Goal: Task Accomplishment & Management: Complete application form

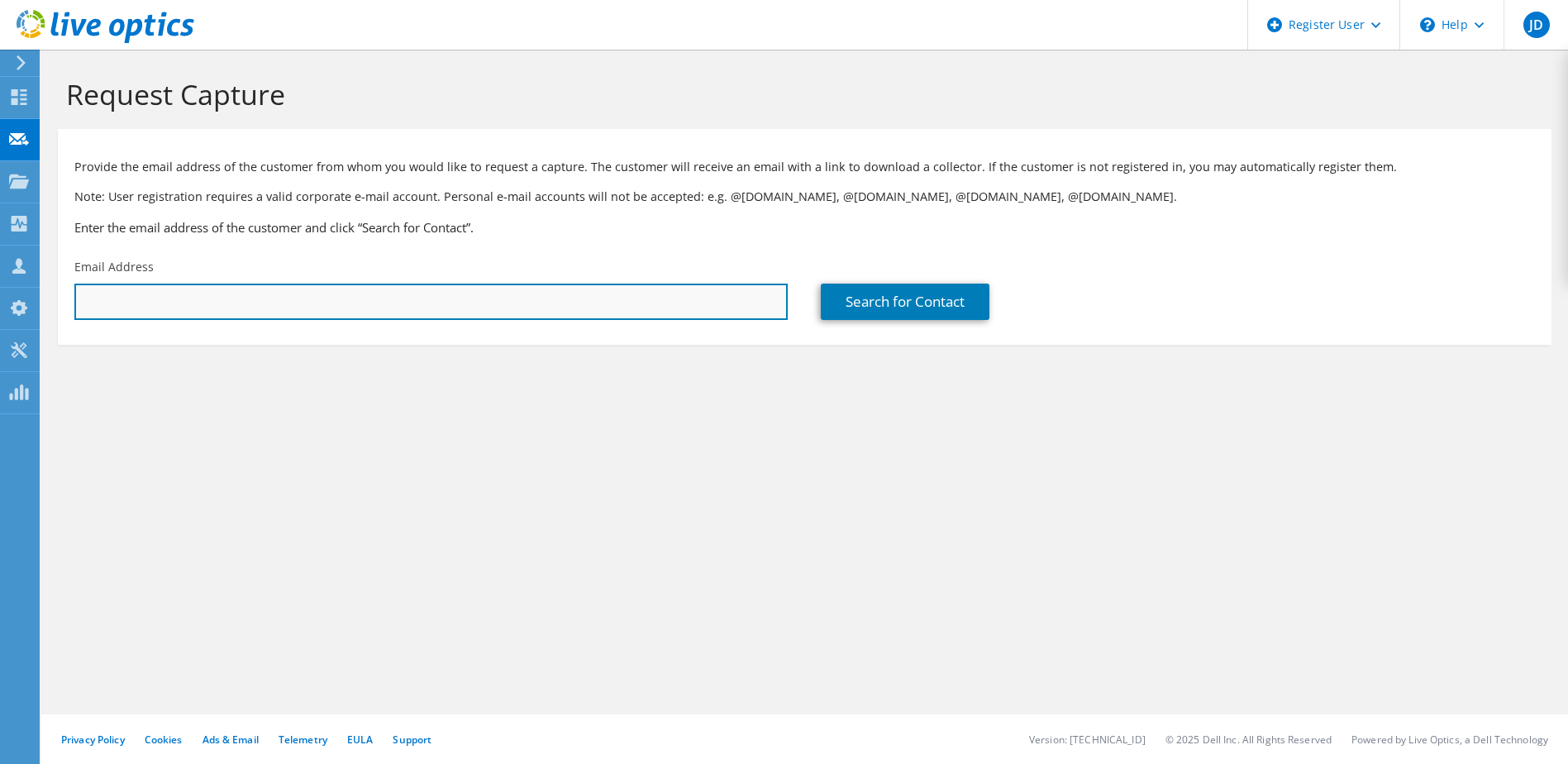
click at [447, 291] on input "text" at bounding box center [431, 301] width 713 height 36
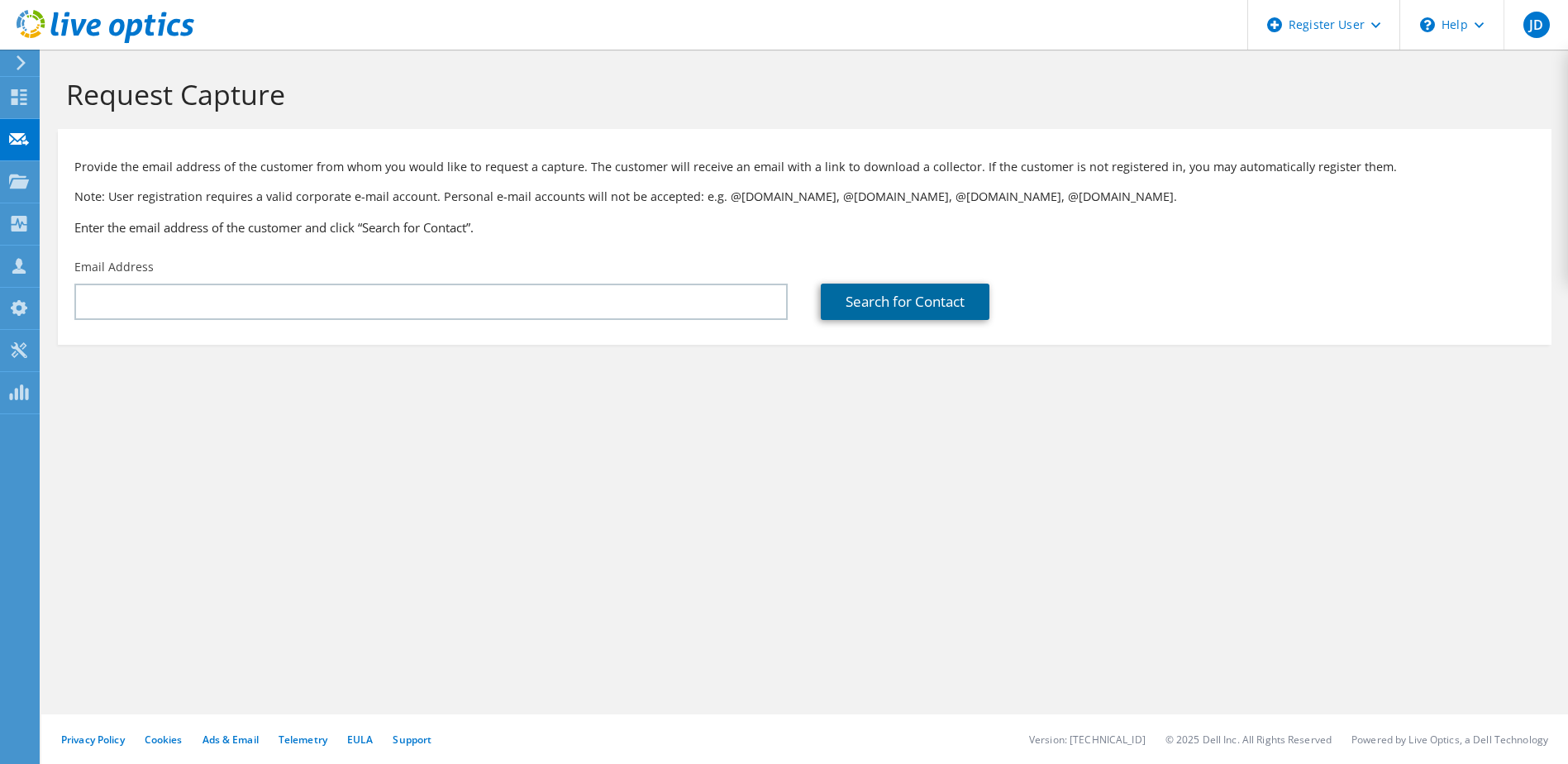
click at [934, 302] on link "Search for Contact" at bounding box center [905, 301] width 168 height 36
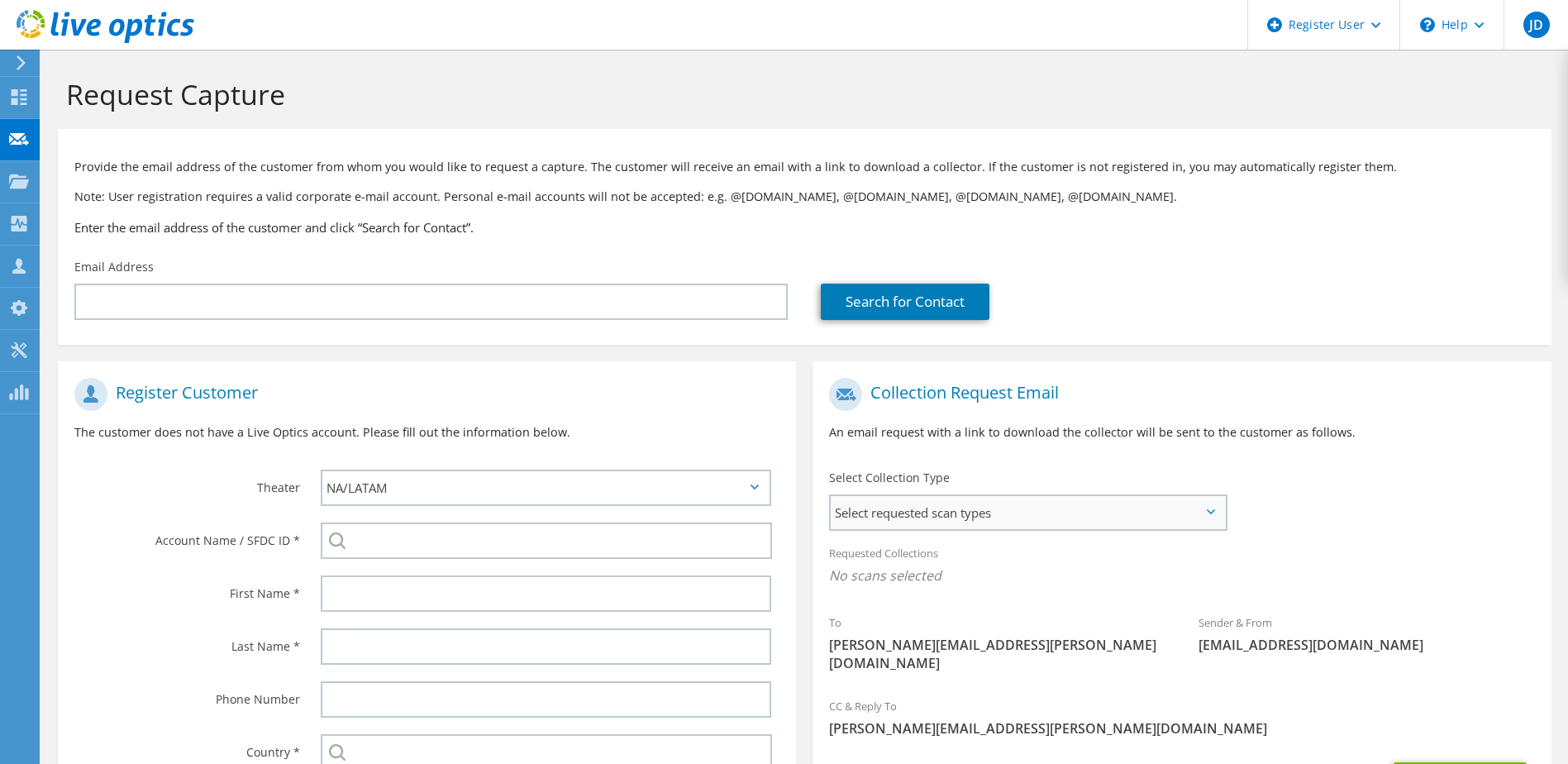
drag, startPoint x: 978, startPoint y: 507, endPoint x: 974, endPoint y: 516, distance: 9.8
click at [976, 509] on span "Select requested scan types" at bounding box center [1028, 513] width 394 height 33
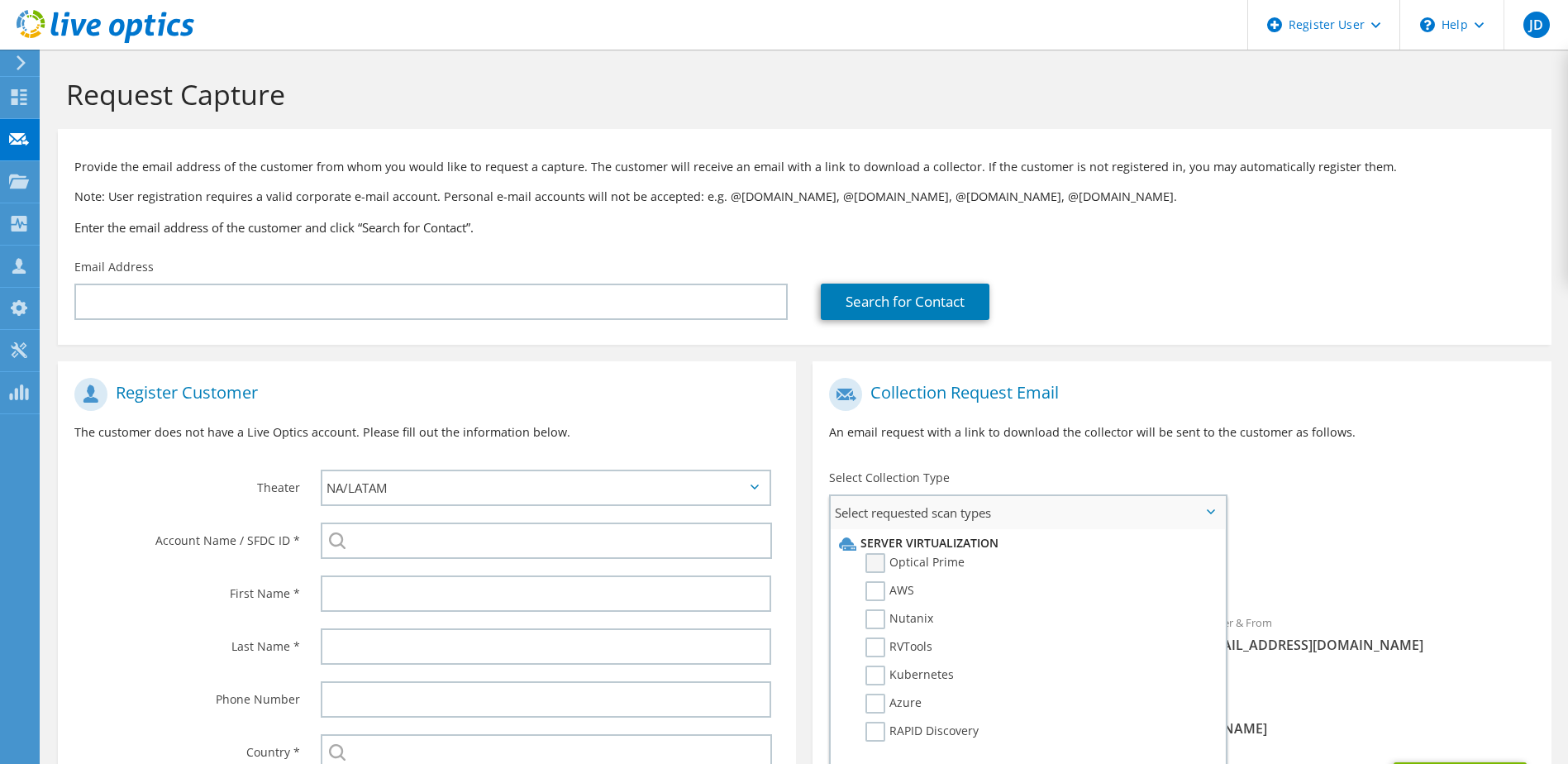
click at [877, 558] on label "Optical Prime" at bounding box center [914, 563] width 99 height 20
click at [0, 0] on input "Optical Prime" at bounding box center [0, 0] width 0 height 0
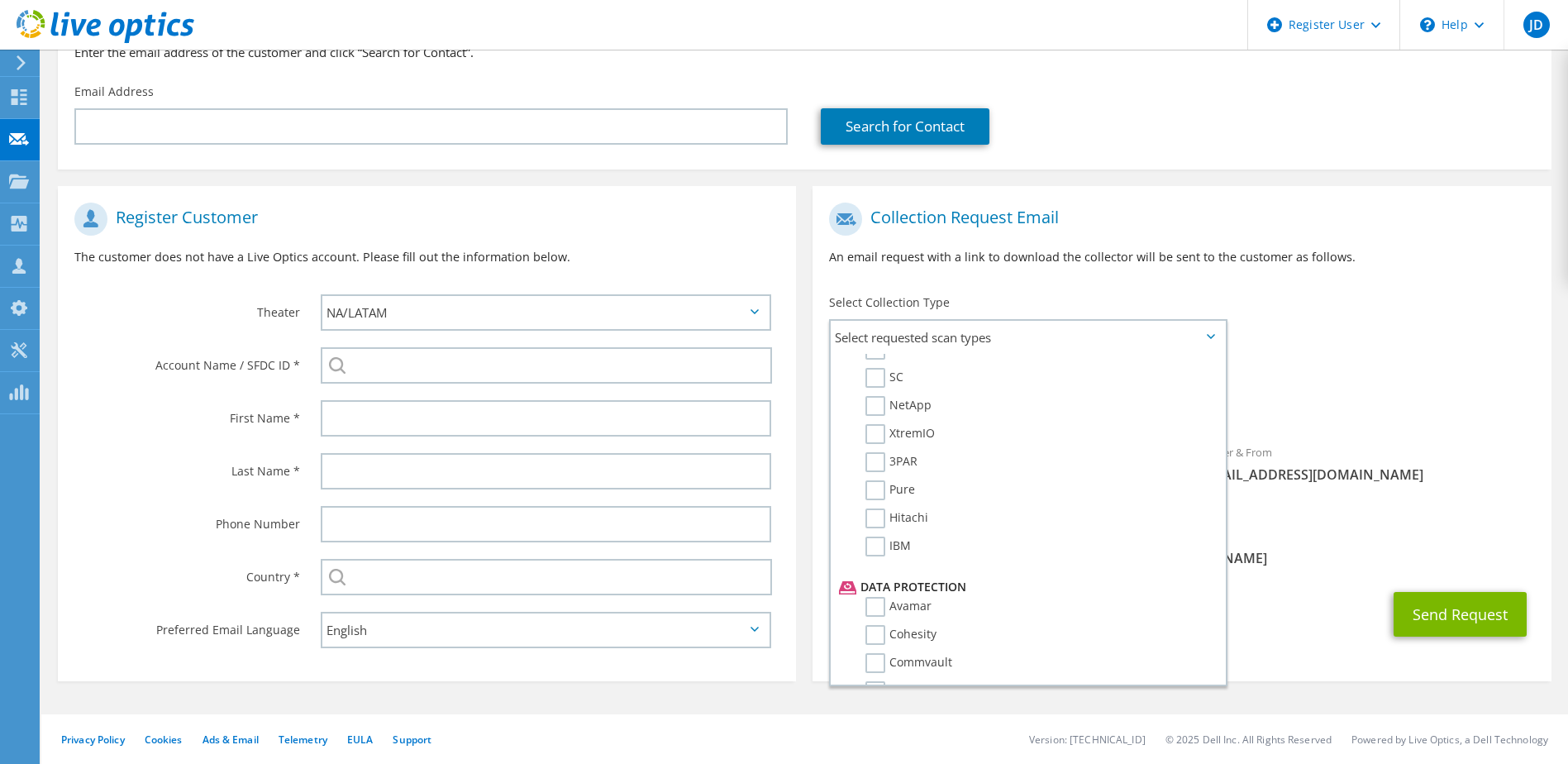
scroll to position [730, 0]
click at [1385, 370] on div "Requested Collections No scans selected Optical Prime" at bounding box center [1181, 393] width 738 height 66
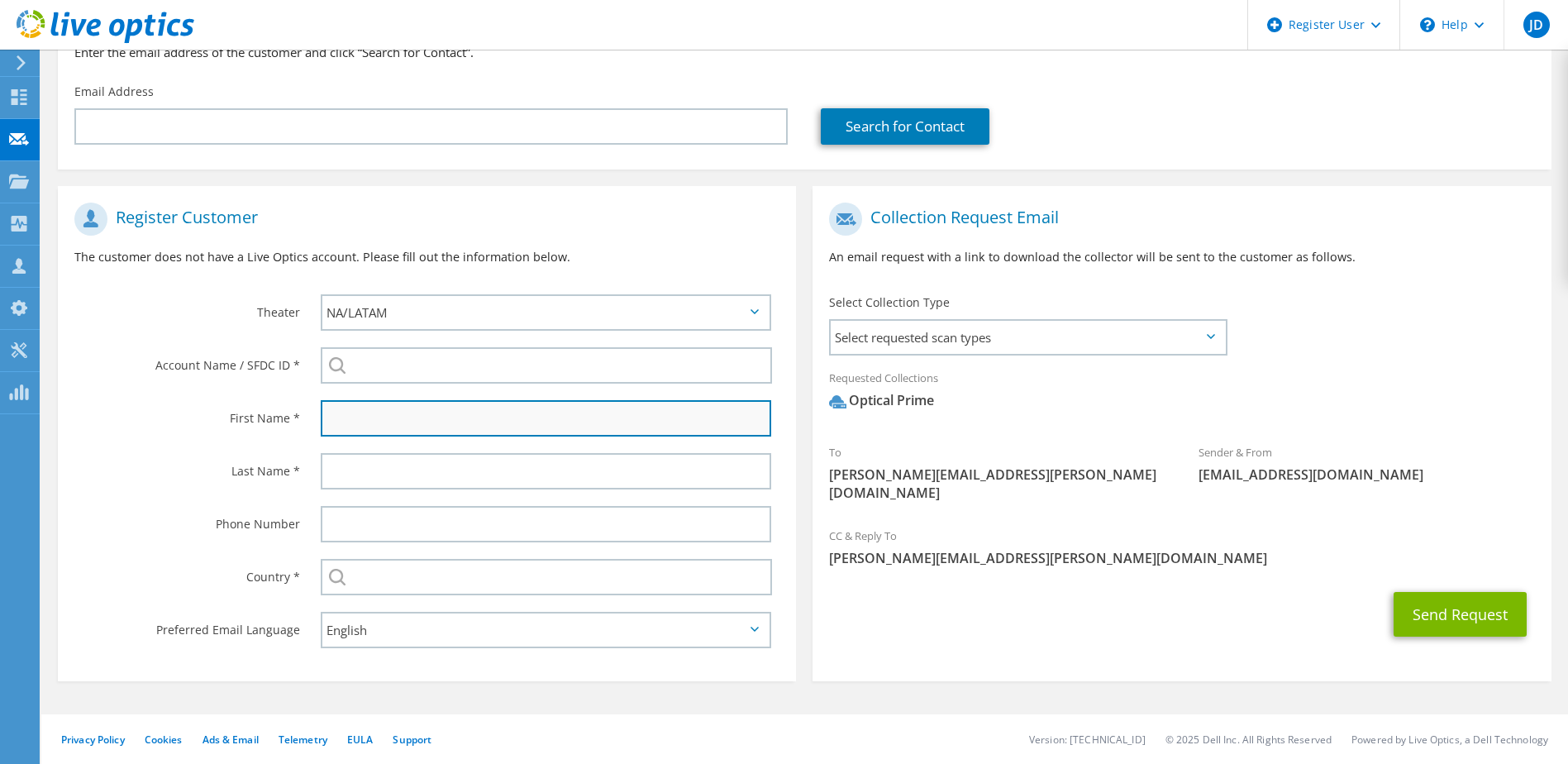
click at [368, 420] on input "text" at bounding box center [546, 417] width 451 height 36
drag, startPoint x: 1053, startPoint y: 657, endPoint x: 1039, endPoint y: 642, distance: 20.5
click at [1053, 649] on section "Collection Request Email An email request with a link to download the collector…" at bounding box center [1181, 433] width 738 height 495
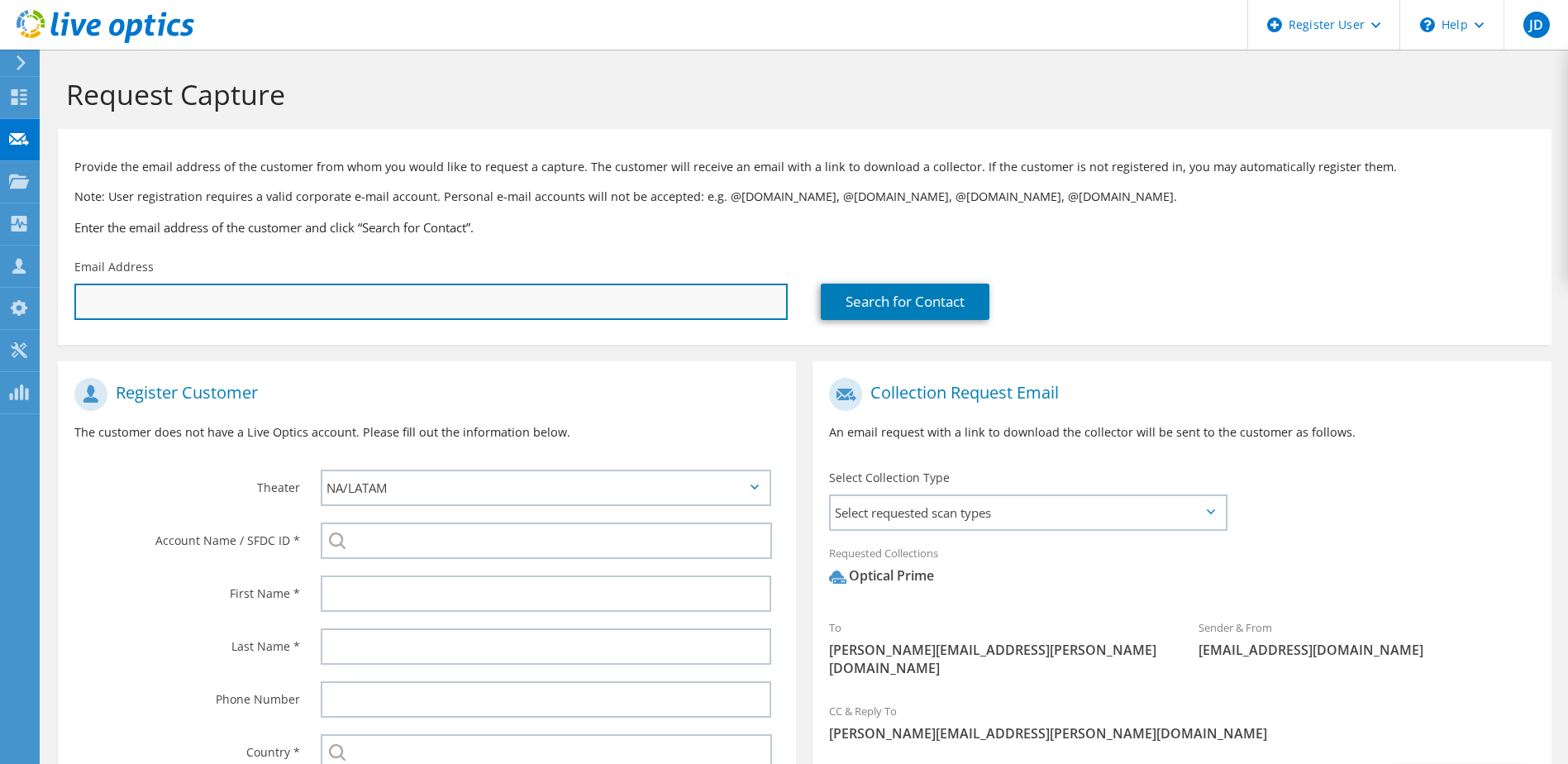
click at [98, 304] on input "text" at bounding box center [431, 301] width 713 height 36
click at [97, 304] on input "text" at bounding box center [431, 301] width 713 height 36
type input "[PERSON_NAME][EMAIL_ADDRESS][PERSON_NAME][DOMAIN_NAME]"
click at [157, 303] on input "[PERSON_NAME][EMAIL_ADDRESS][PERSON_NAME][DOMAIN_NAME]" at bounding box center [431, 301] width 713 height 36
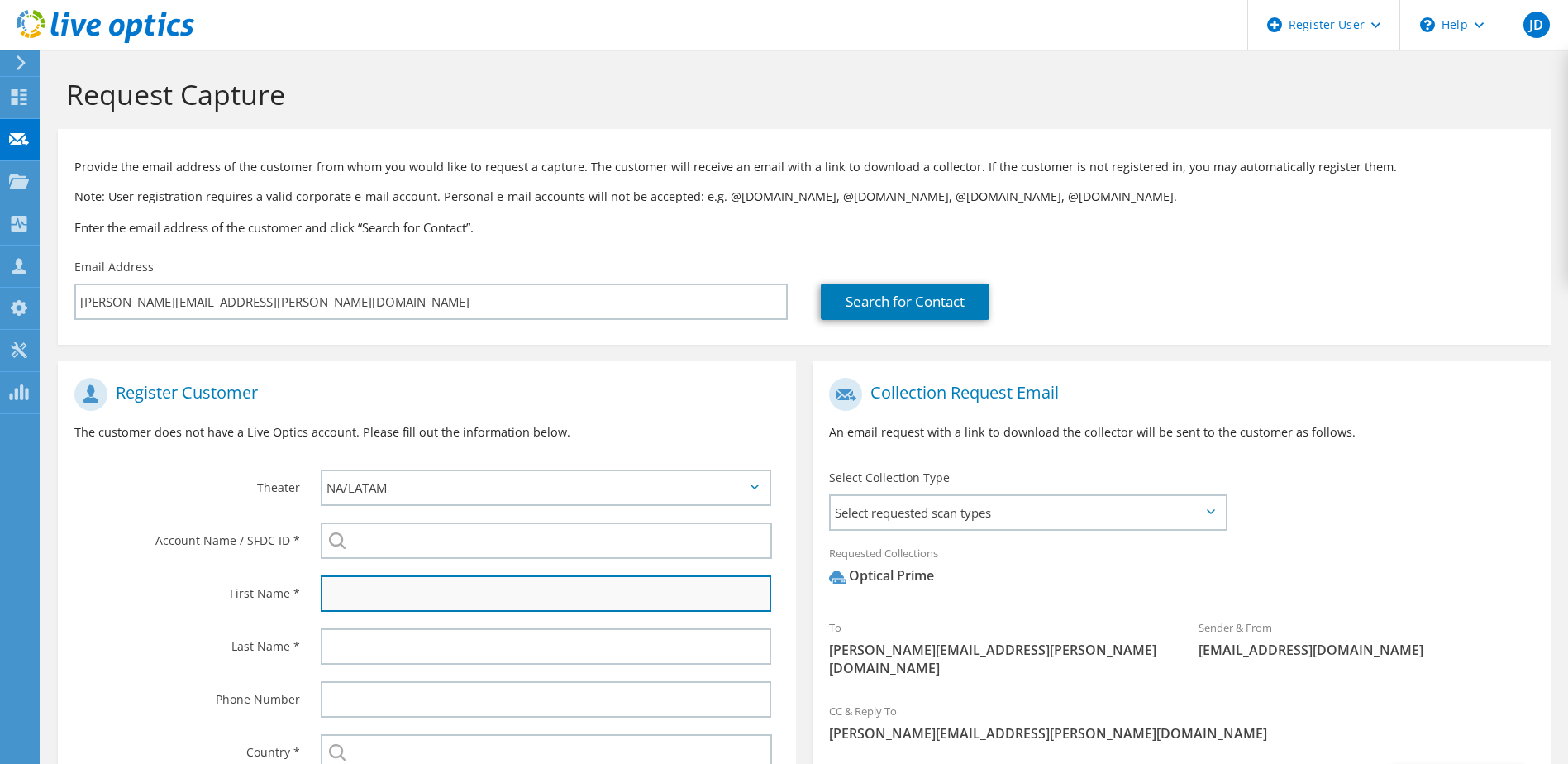
click at [364, 595] on input "text" at bounding box center [546, 593] width 451 height 36
paste input "[PERSON_NAME].[PERSON_NAME]-"
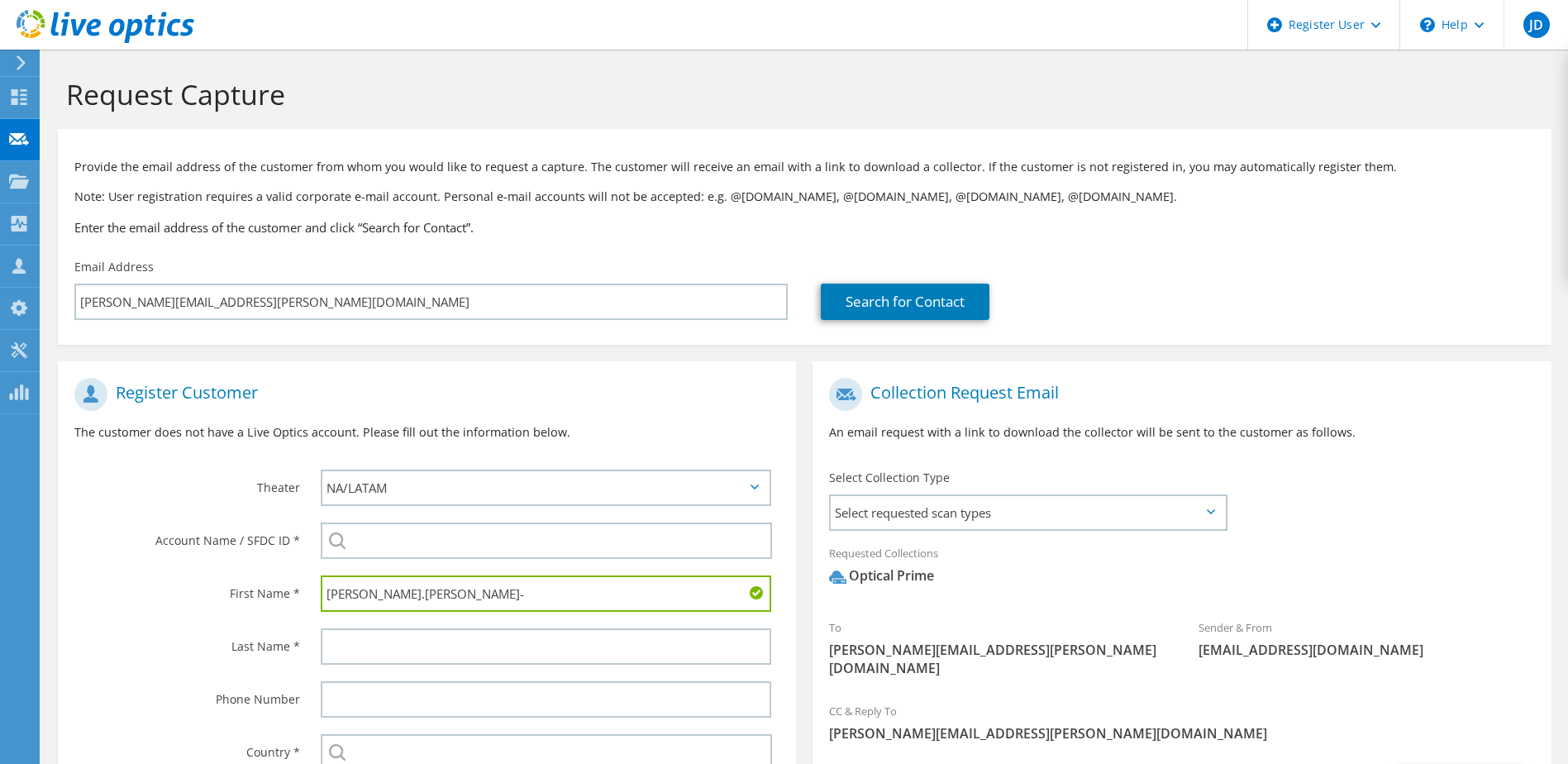
click at [378, 595] on input "[PERSON_NAME].[PERSON_NAME]-" at bounding box center [546, 593] width 451 height 36
type input "[PERSON_NAME]"
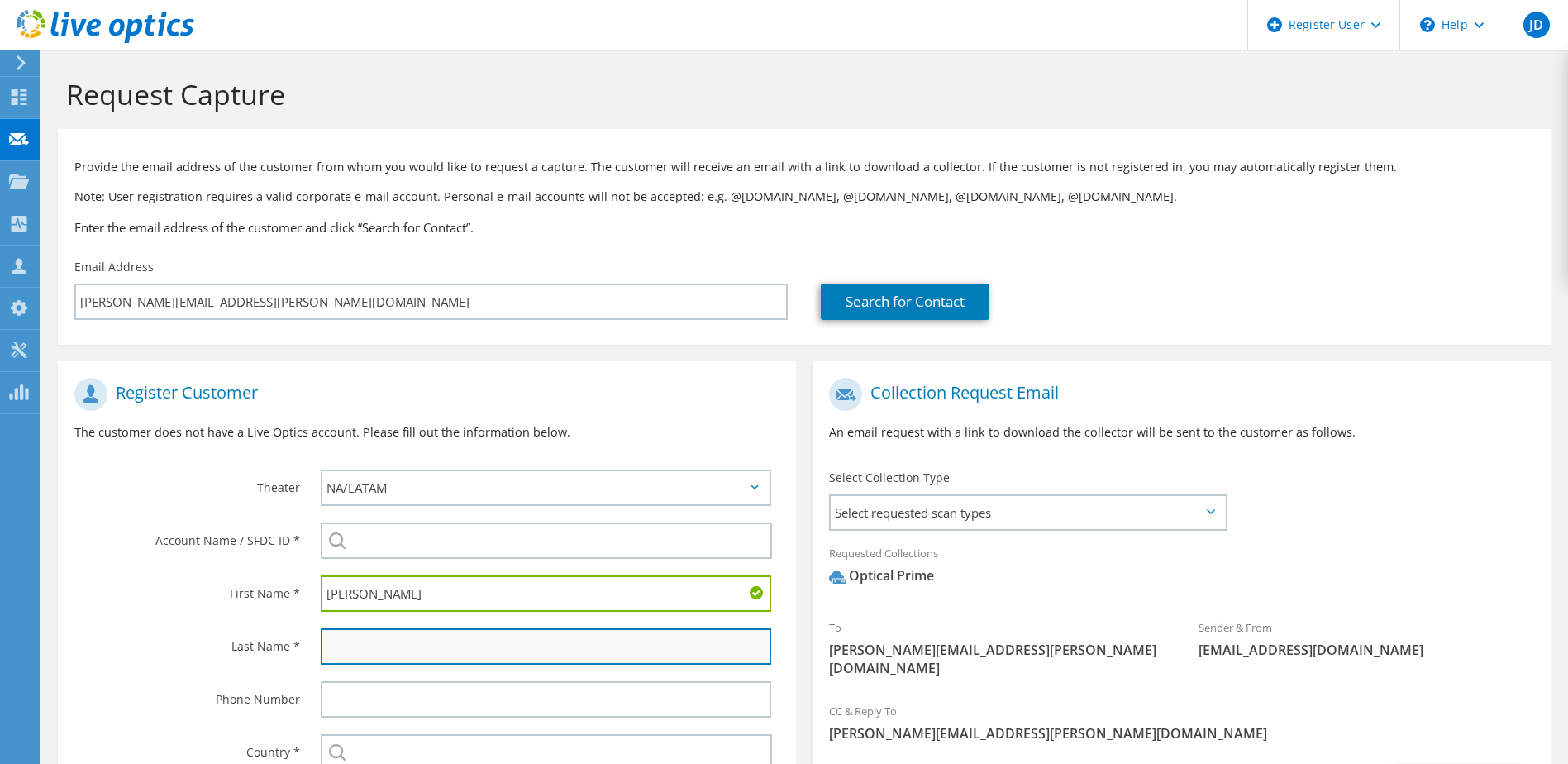
click at [438, 638] on input "text" at bounding box center [546, 646] width 451 height 36
paste input "[PERSON_NAME]"
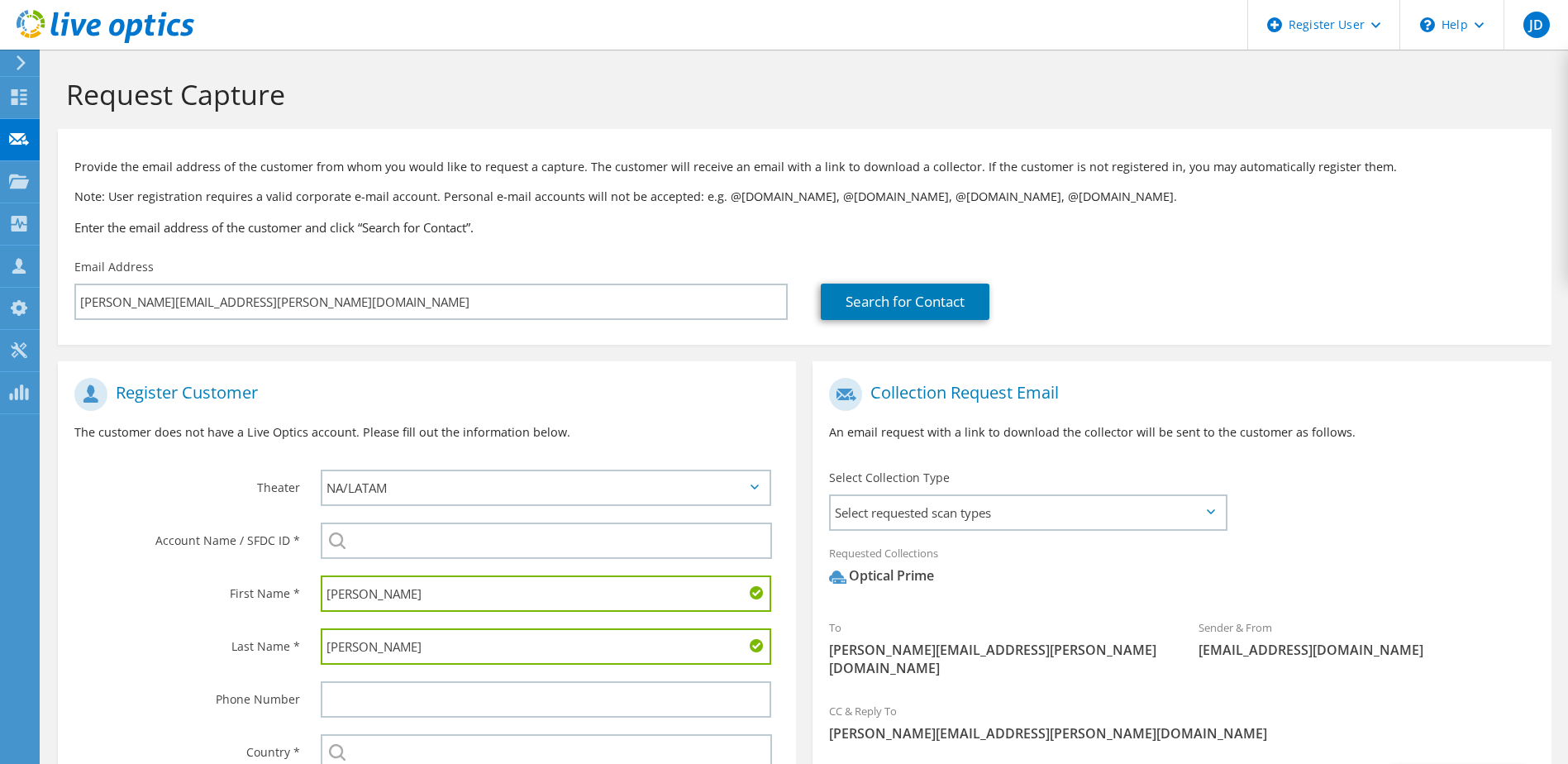
type input "[PERSON_NAME]"
click at [136, 604] on div "First Name *" at bounding box center [181, 593] width 246 height 51
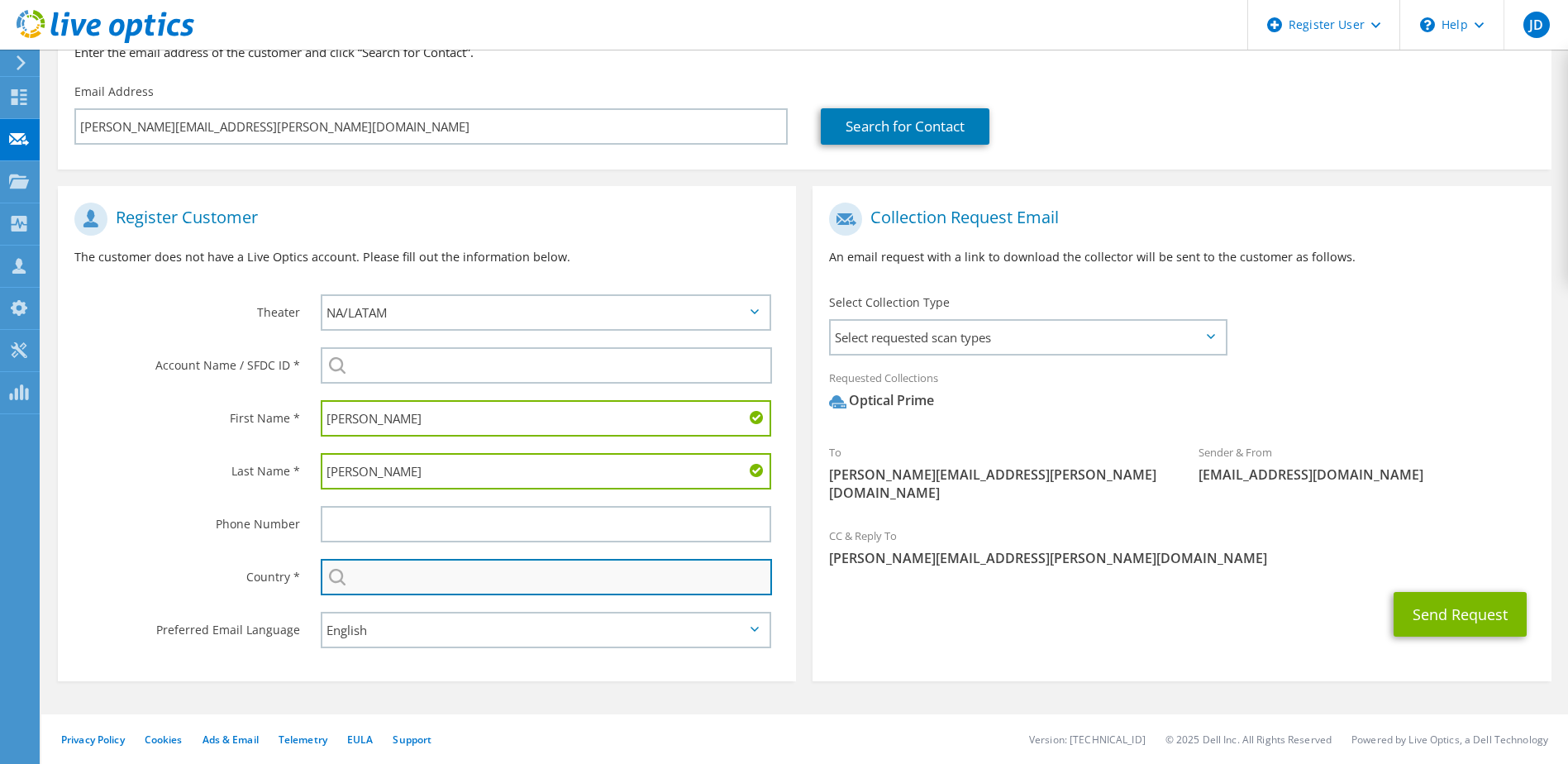
drag, startPoint x: 356, startPoint y: 577, endPoint x: 406, endPoint y: 574, distance: 50.1
click at [356, 577] on input "text" at bounding box center [546, 576] width 452 height 36
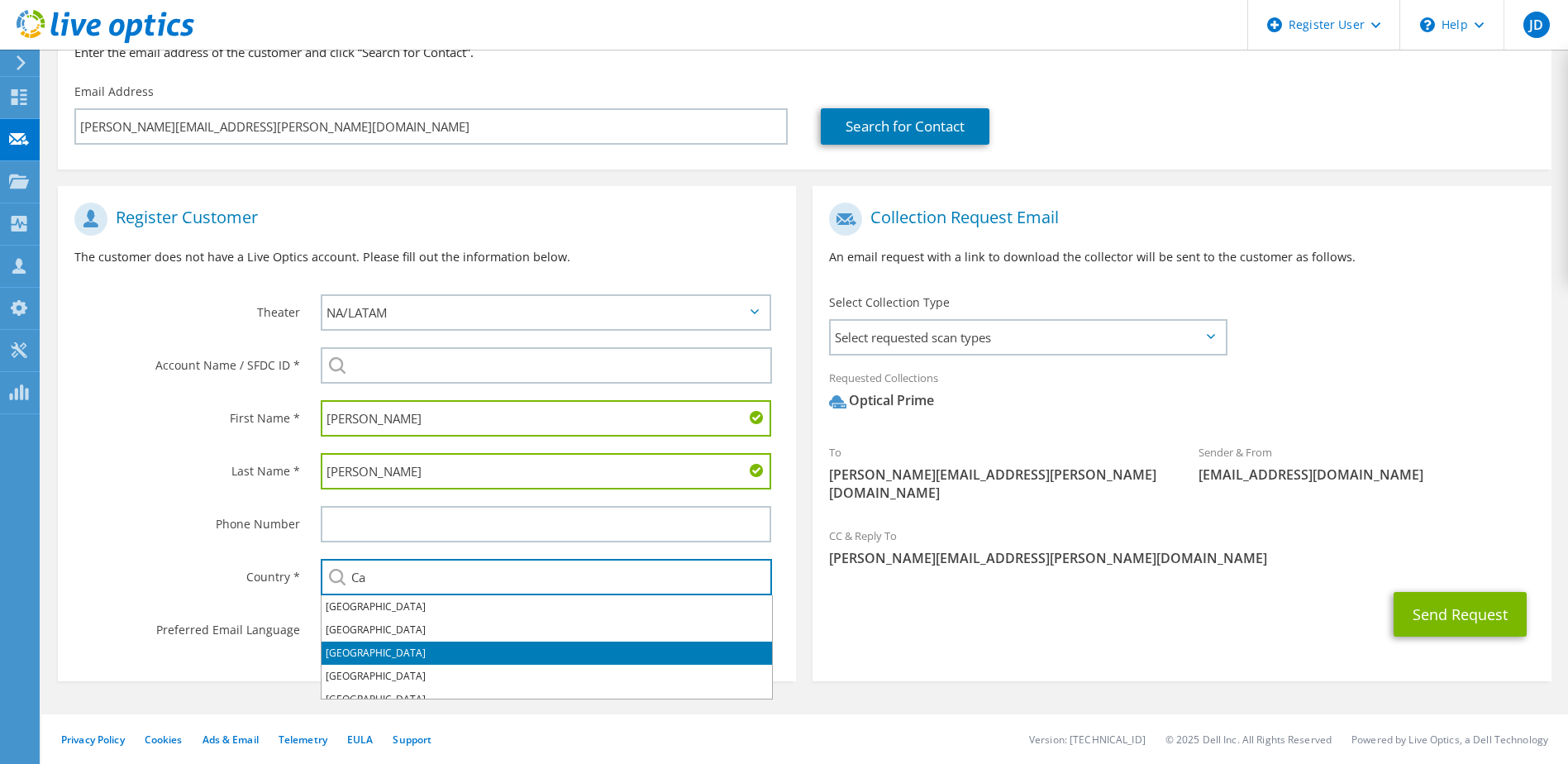
drag, startPoint x: 414, startPoint y: 646, endPoint x: 419, endPoint y: 656, distance: 11.2
click at [414, 646] on li "[GEOGRAPHIC_DATA]" at bounding box center [547, 653] width 451 height 24
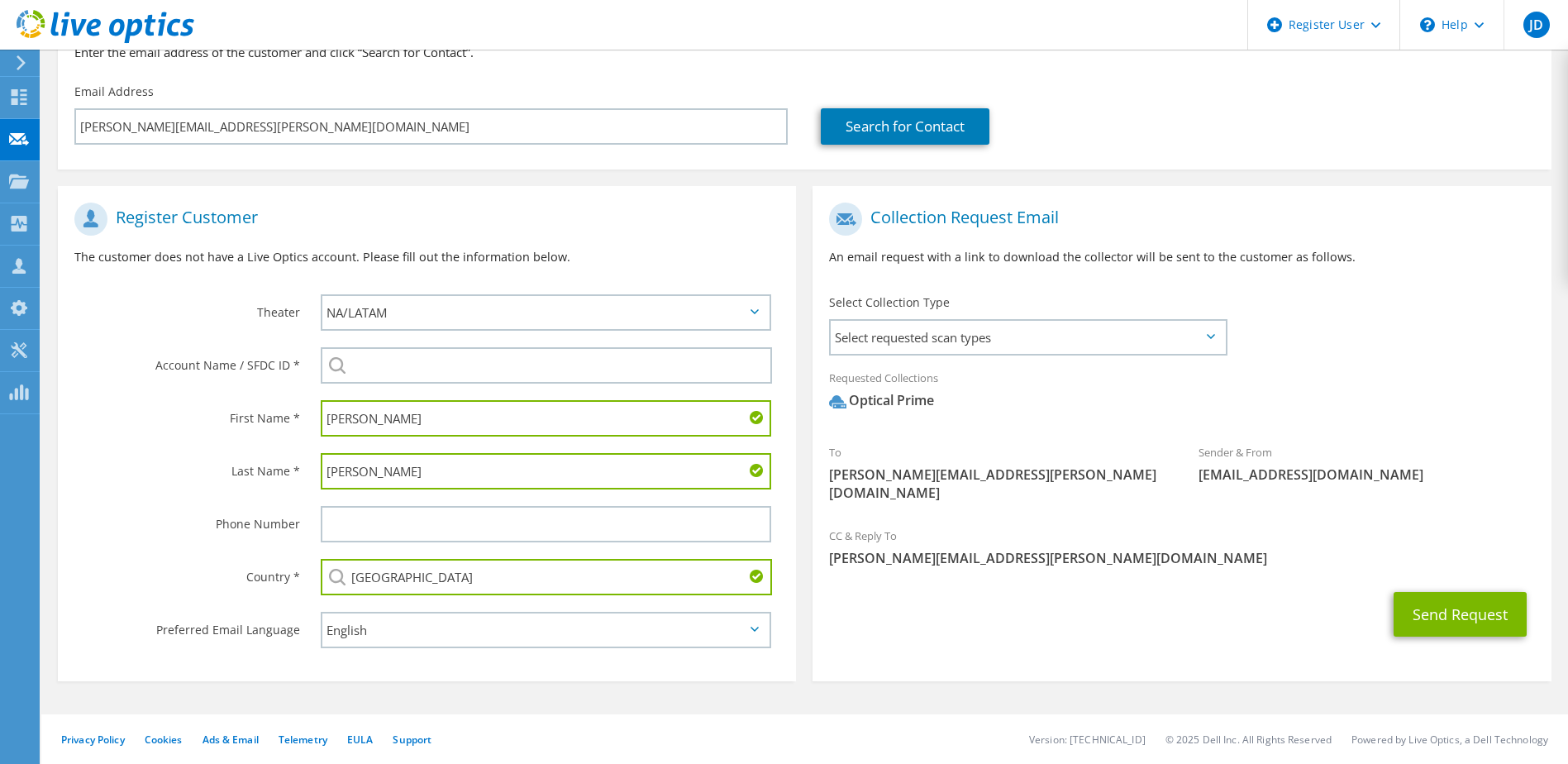
type input "[GEOGRAPHIC_DATA]"
click at [95, 440] on div "First Name *" at bounding box center [181, 417] width 246 height 51
click at [413, 353] on input "search" at bounding box center [546, 365] width 452 height 36
click at [357, 363] on input "elkem" at bounding box center [546, 365] width 452 height 36
click at [104, 447] on div "Last Name *" at bounding box center [181, 471] width 246 height 51
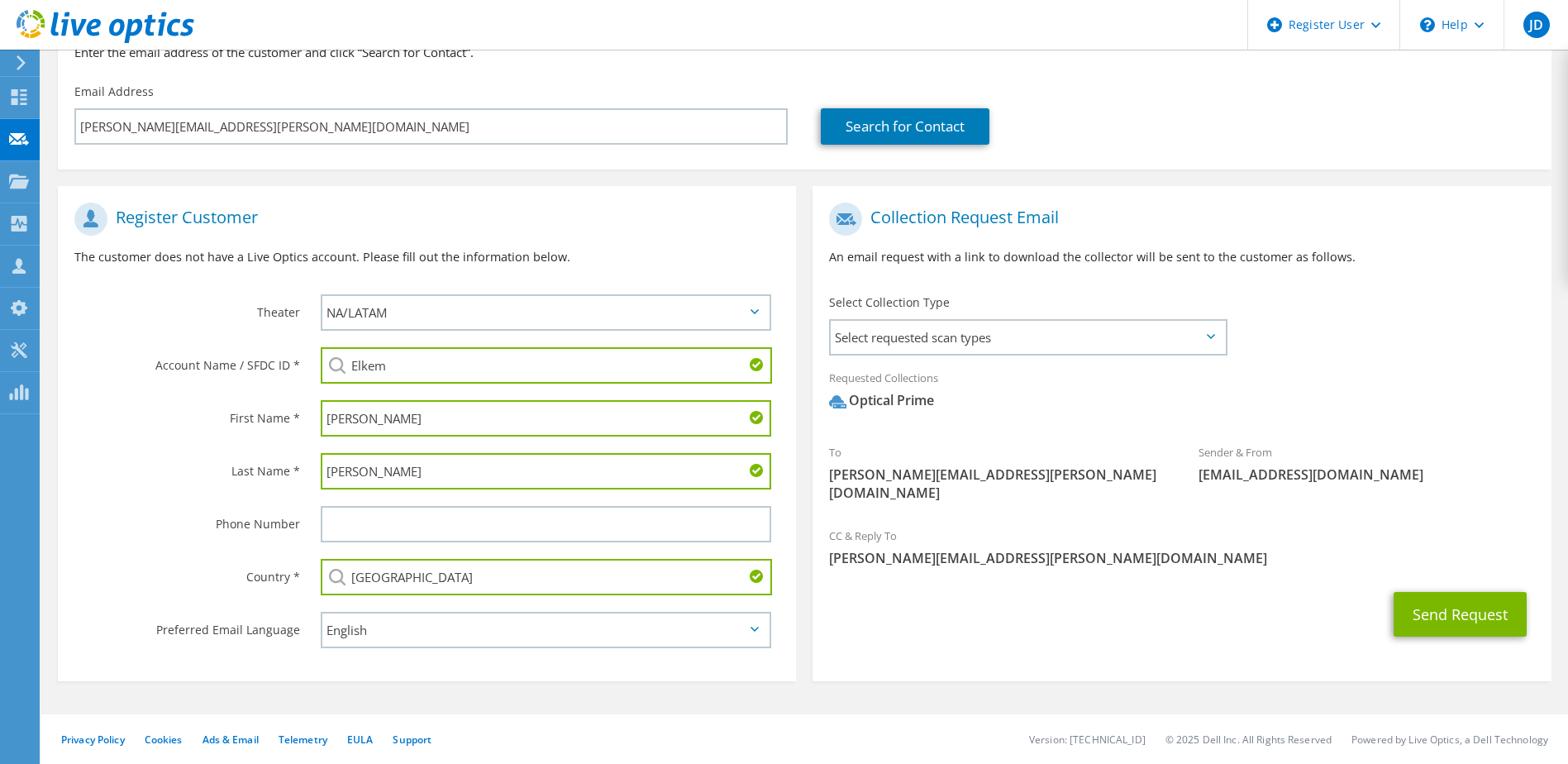
click at [440, 369] on input "Elkem" at bounding box center [546, 365] width 452 height 36
drag, startPoint x: 417, startPoint y: 368, endPoint x: 149, endPoint y: 355, distance: 268.3
click at [151, 350] on div "Account Name / SFDC ID * Elkem Elkem ASA : 1806212854 Elkem ASA : 1806212868 [P…" at bounding box center [427, 365] width 738 height 53
click at [480, 504] on li "ELKEM METAL [GEOGRAPHIC_DATA] : 1471405570" at bounding box center [446, 496] width 250 height 20
type input "ELKEM METAL [GEOGRAPHIC_DATA] : 1471405570"
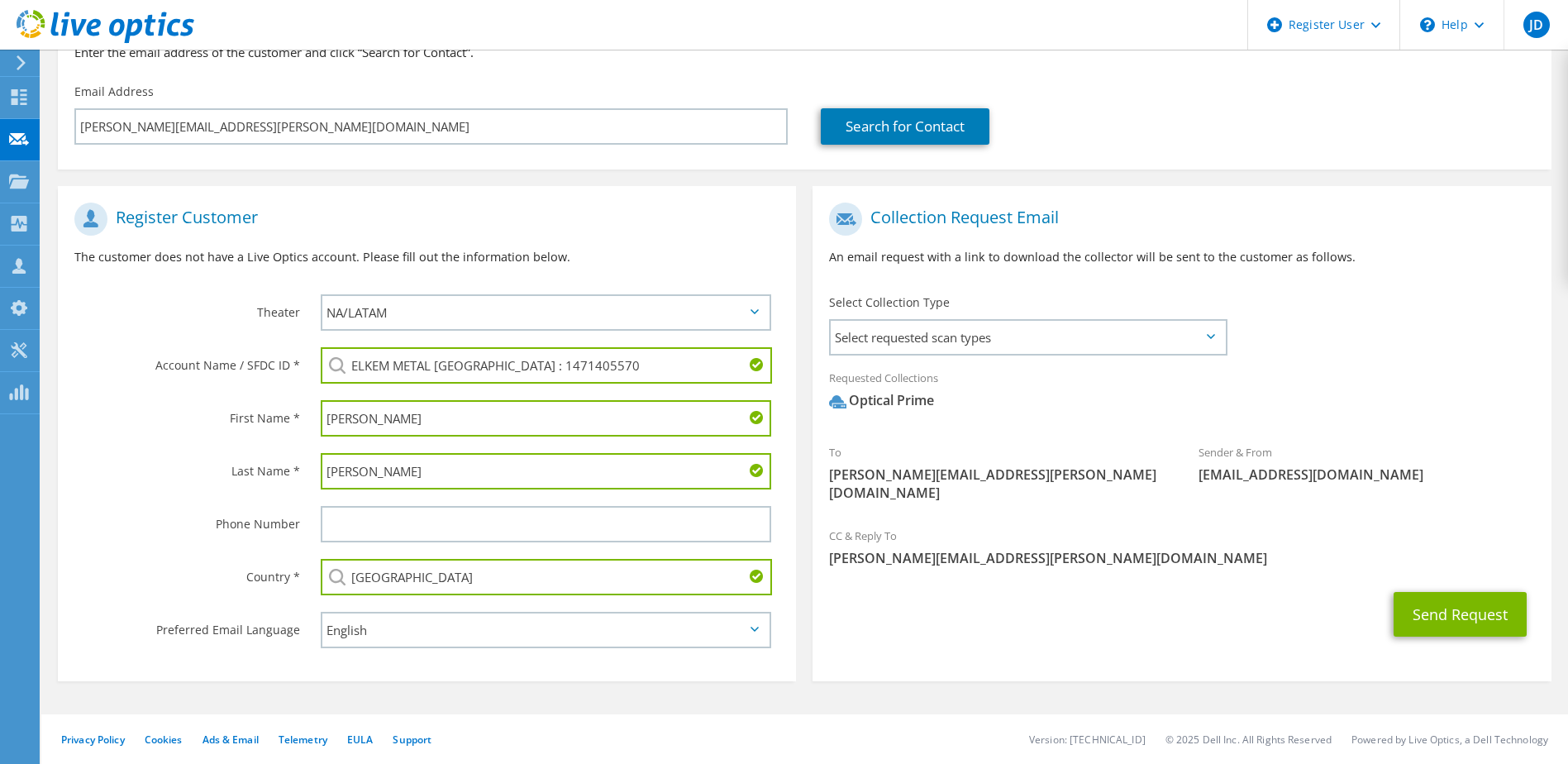
click at [150, 526] on label "Phone Number" at bounding box center [187, 519] width 225 height 27
click at [1027, 326] on span "Select requested scan types" at bounding box center [1028, 338] width 394 height 33
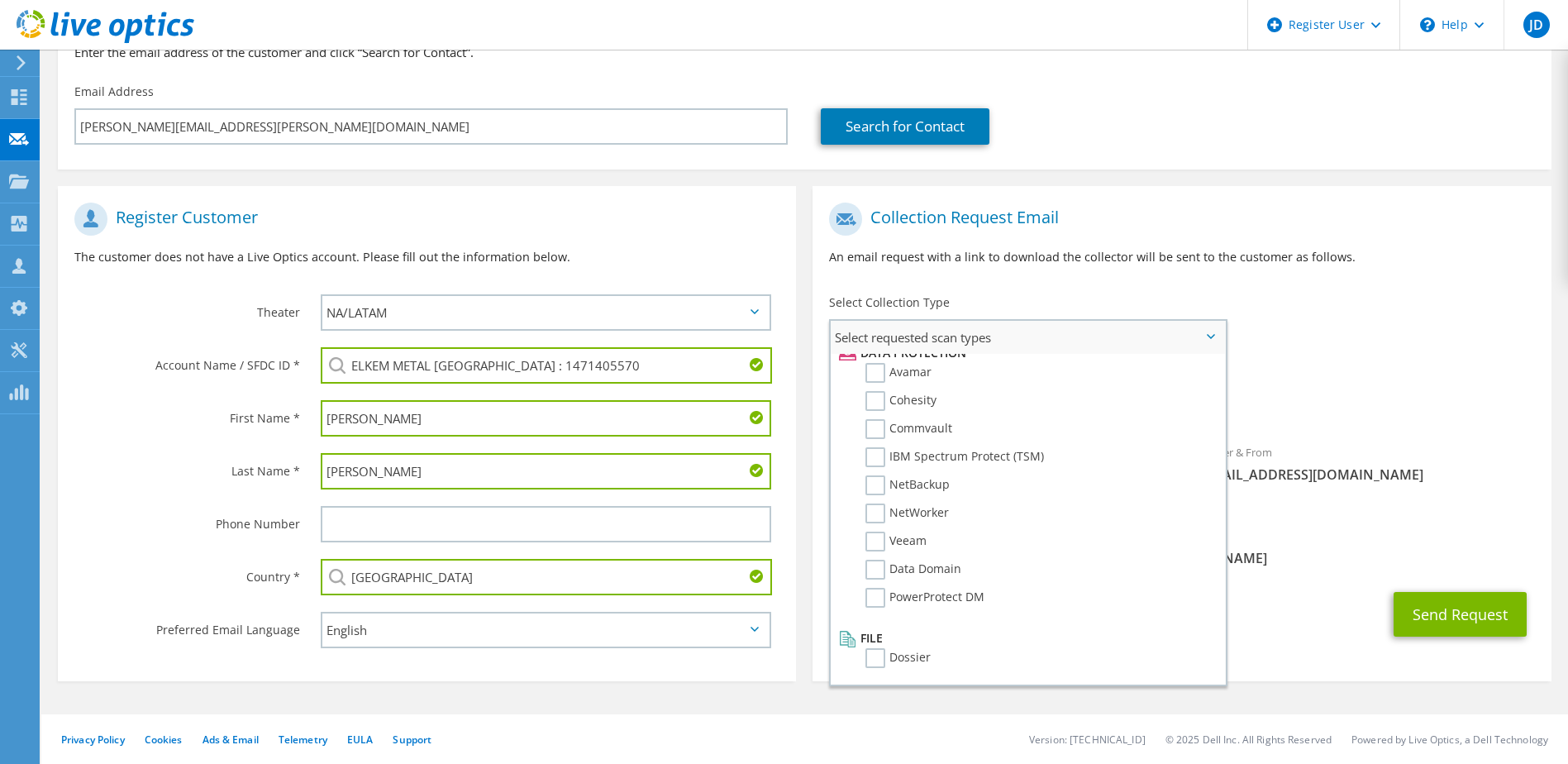
click at [1023, 332] on span "Select requested scan types" at bounding box center [1028, 338] width 394 height 33
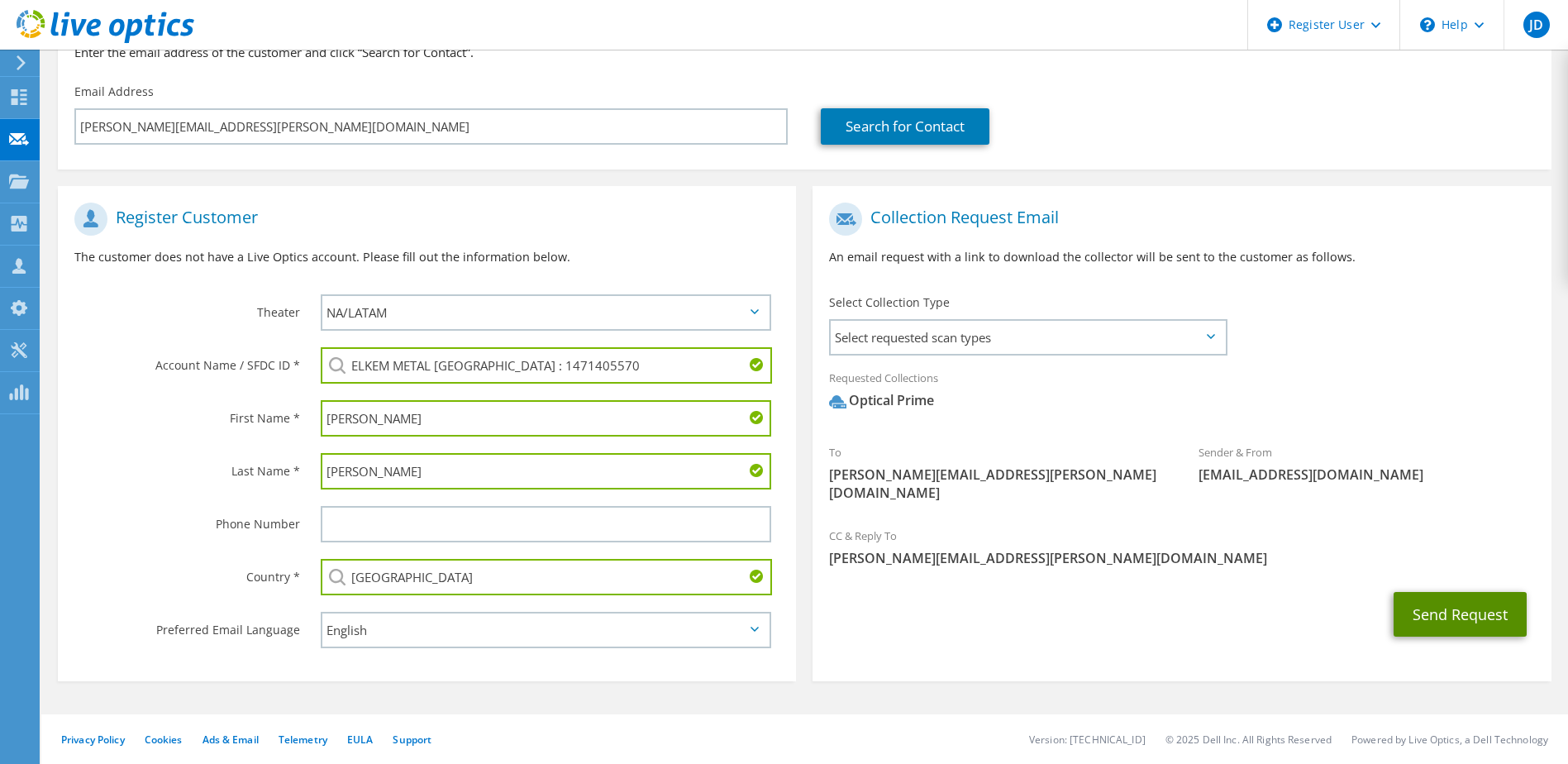
click at [1435, 609] on button "Send Request" at bounding box center [1459, 613] width 133 height 44
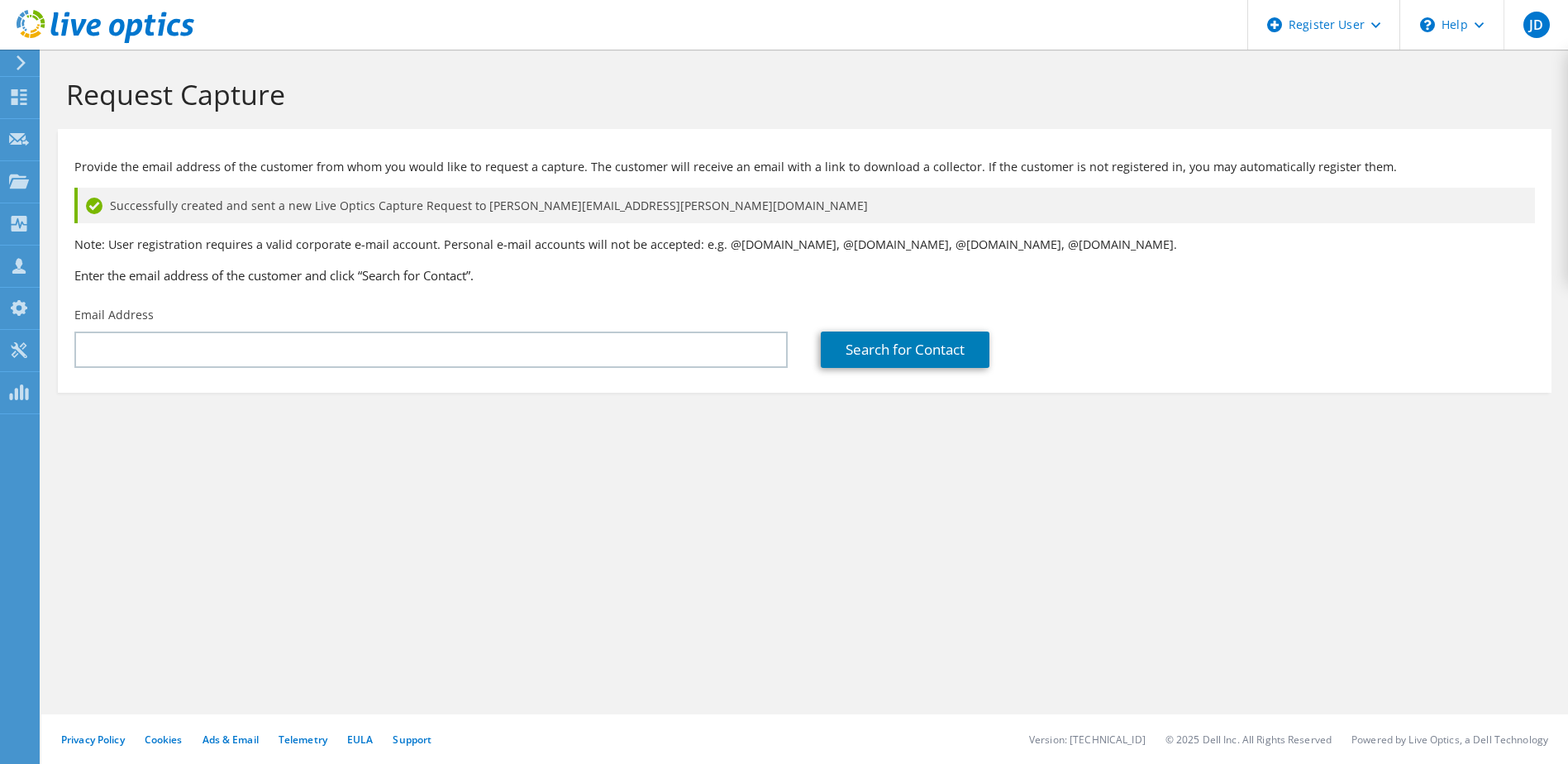
click at [19, 65] on icon at bounding box center [21, 62] width 13 height 15
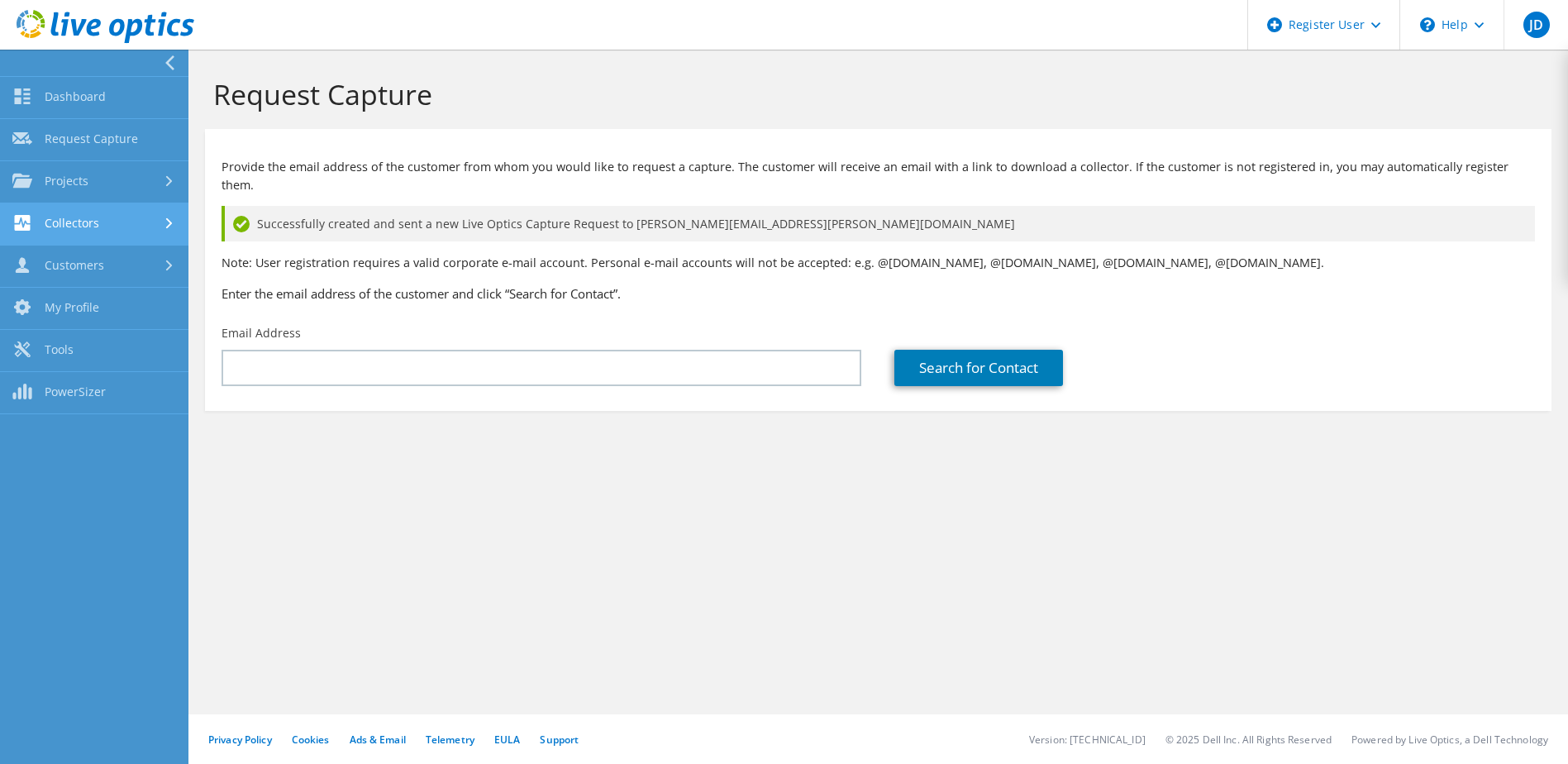
click at [162, 224] on div at bounding box center [171, 223] width 18 height 11
click at [162, 224] on link "Collectors" at bounding box center [94, 224] width 188 height 42
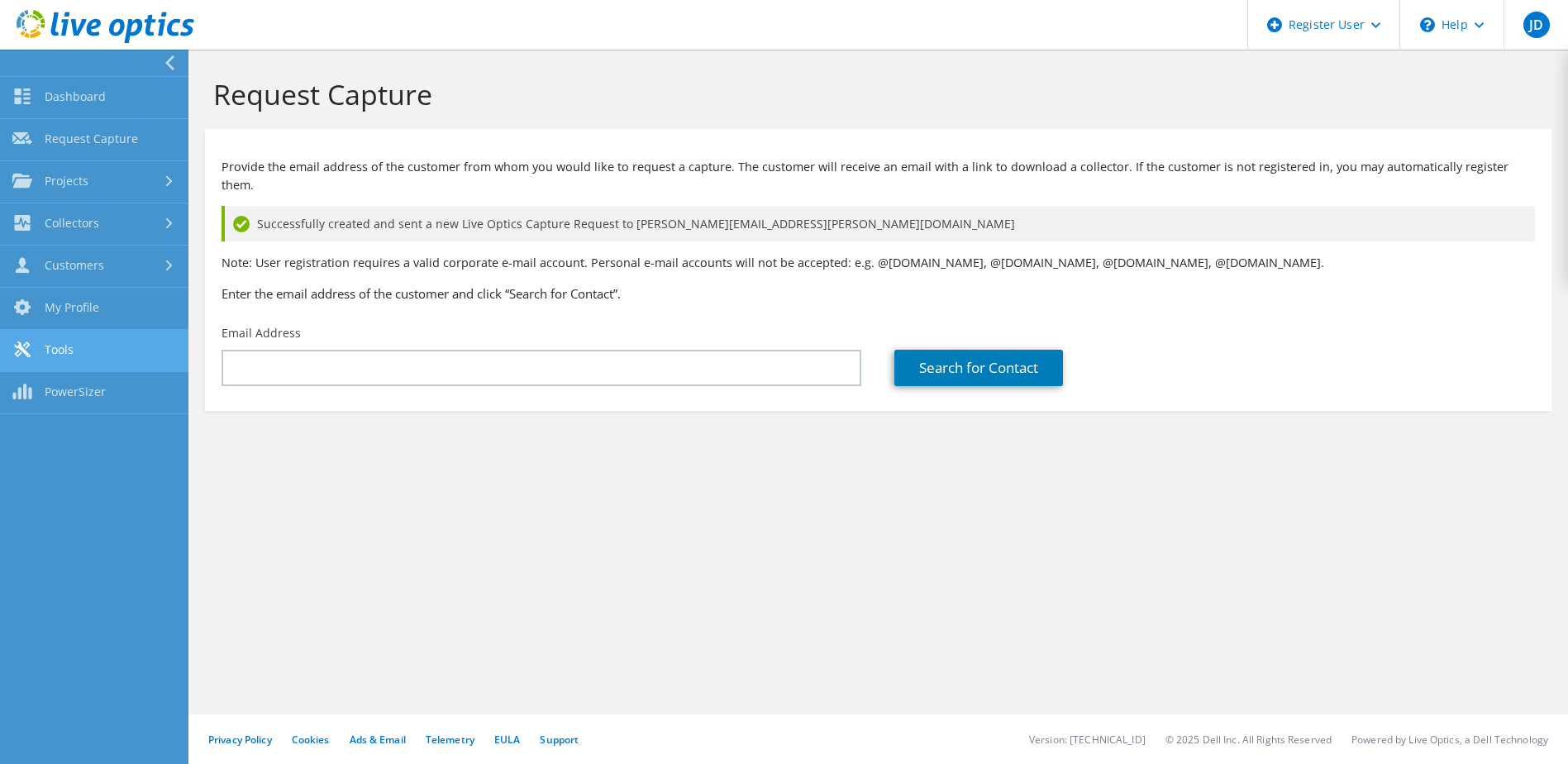
click at [109, 357] on link "Tools" at bounding box center [94, 350] width 188 height 42
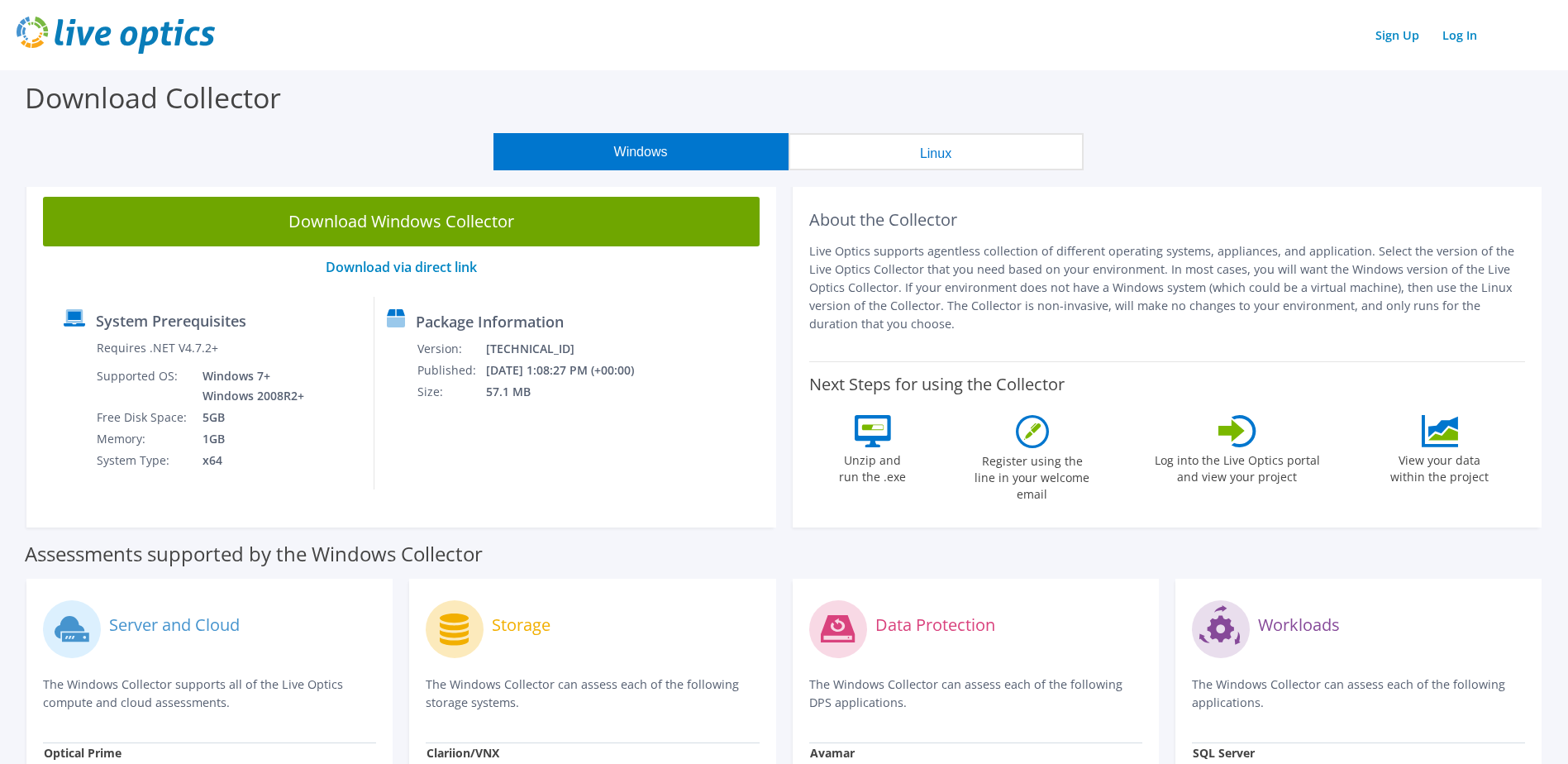
drag, startPoint x: 816, startPoint y: 252, endPoint x: 1120, endPoint y: 332, distance: 314.4
click at [1120, 332] on p "Live Optics supports agentless collection of different operating systems, appli…" at bounding box center [1167, 287] width 717 height 91
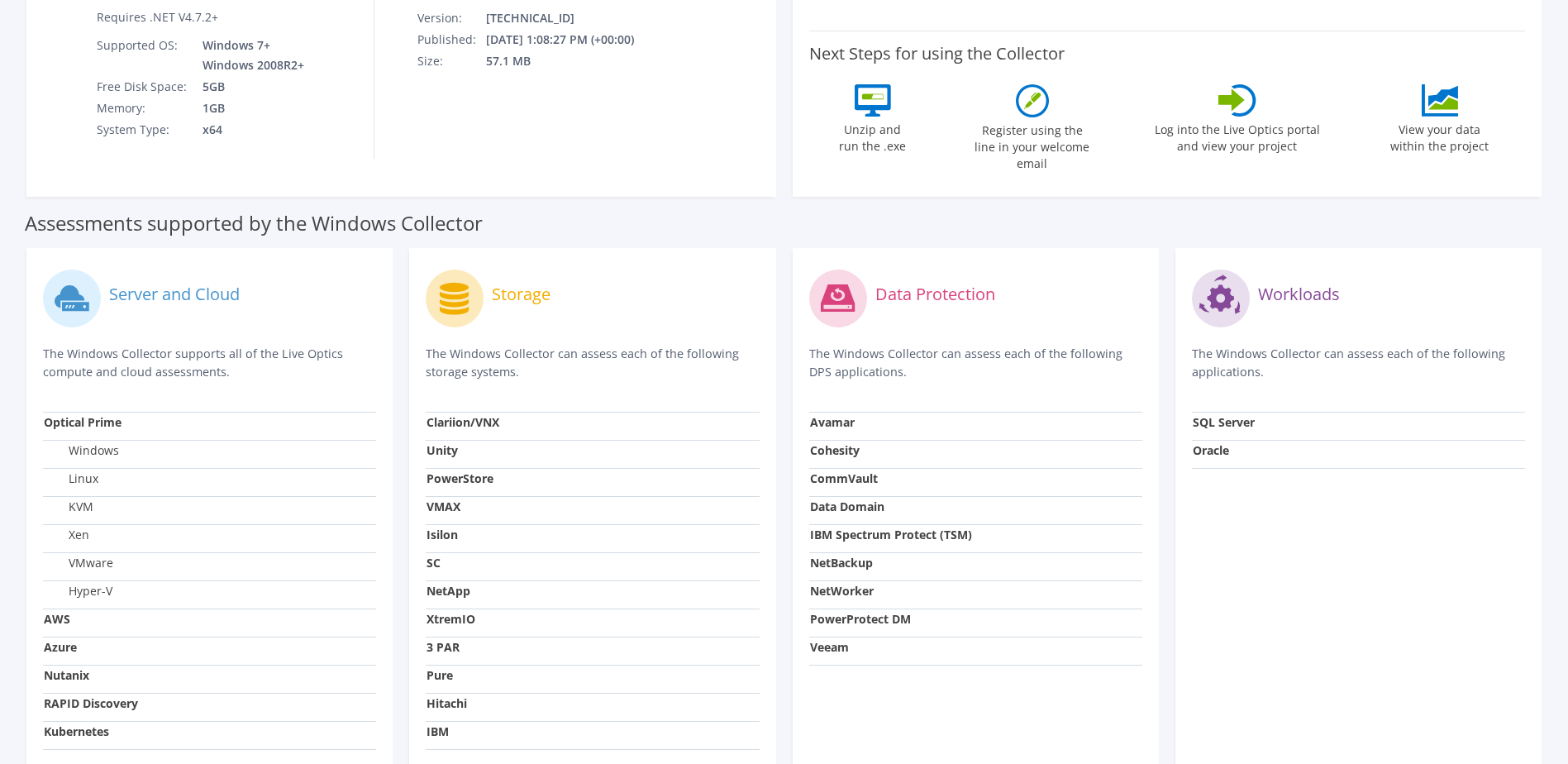
scroll to position [414, 0]
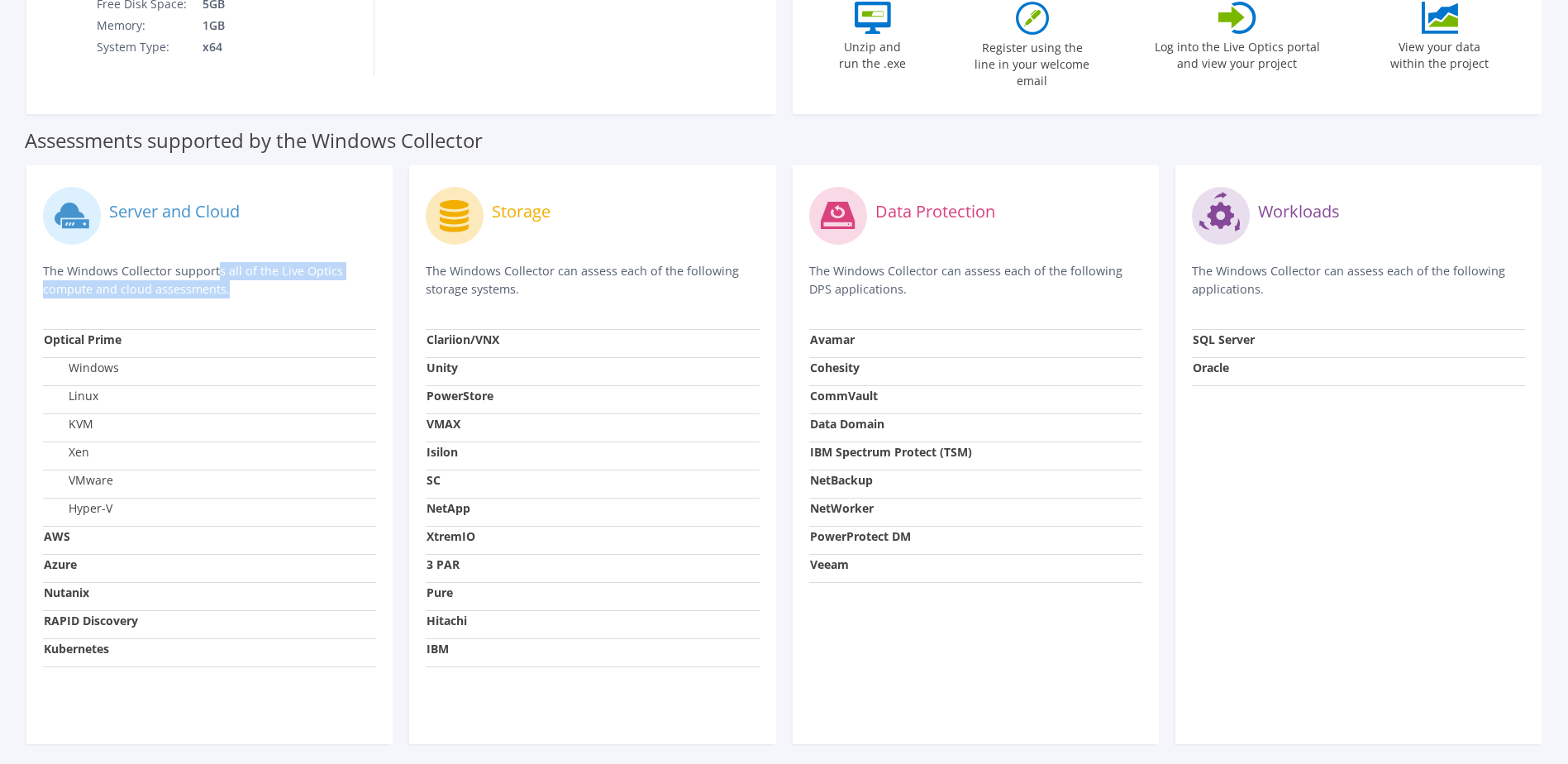
drag, startPoint x: 40, startPoint y: 253, endPoint x: 267, endPoint y: 292, distance: 230.3
click at [267, 292] on div "Server and Cloud The Windows Collector supports all of the Live Optics compute …" at bounding box center [210, 455] width 366 height 579
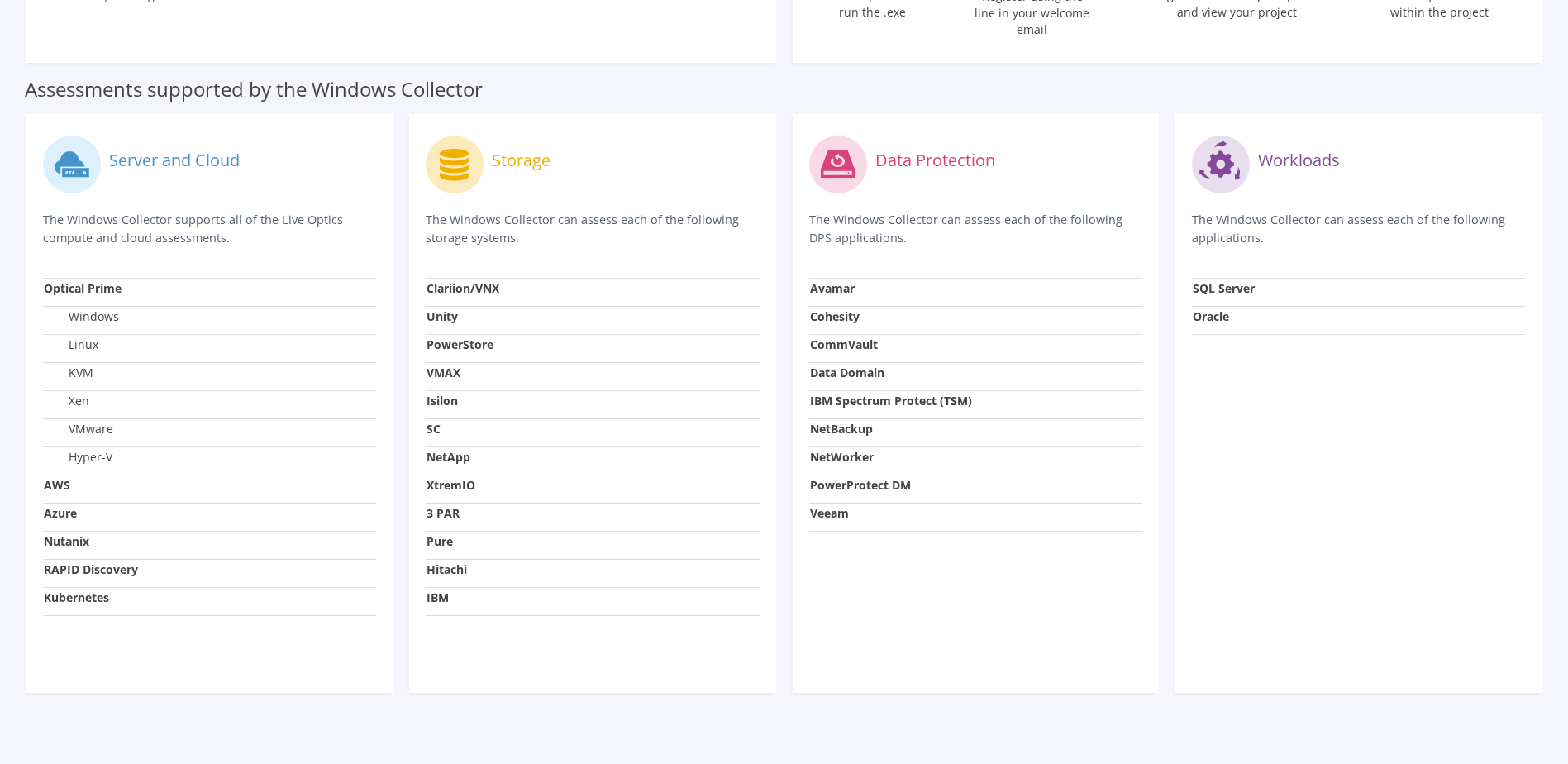
click at [398, 710] on section "Download Collector Windows Linux Download Windows Collector Download via direct…" at bounding box center [784, 192] width 1568 height 1172
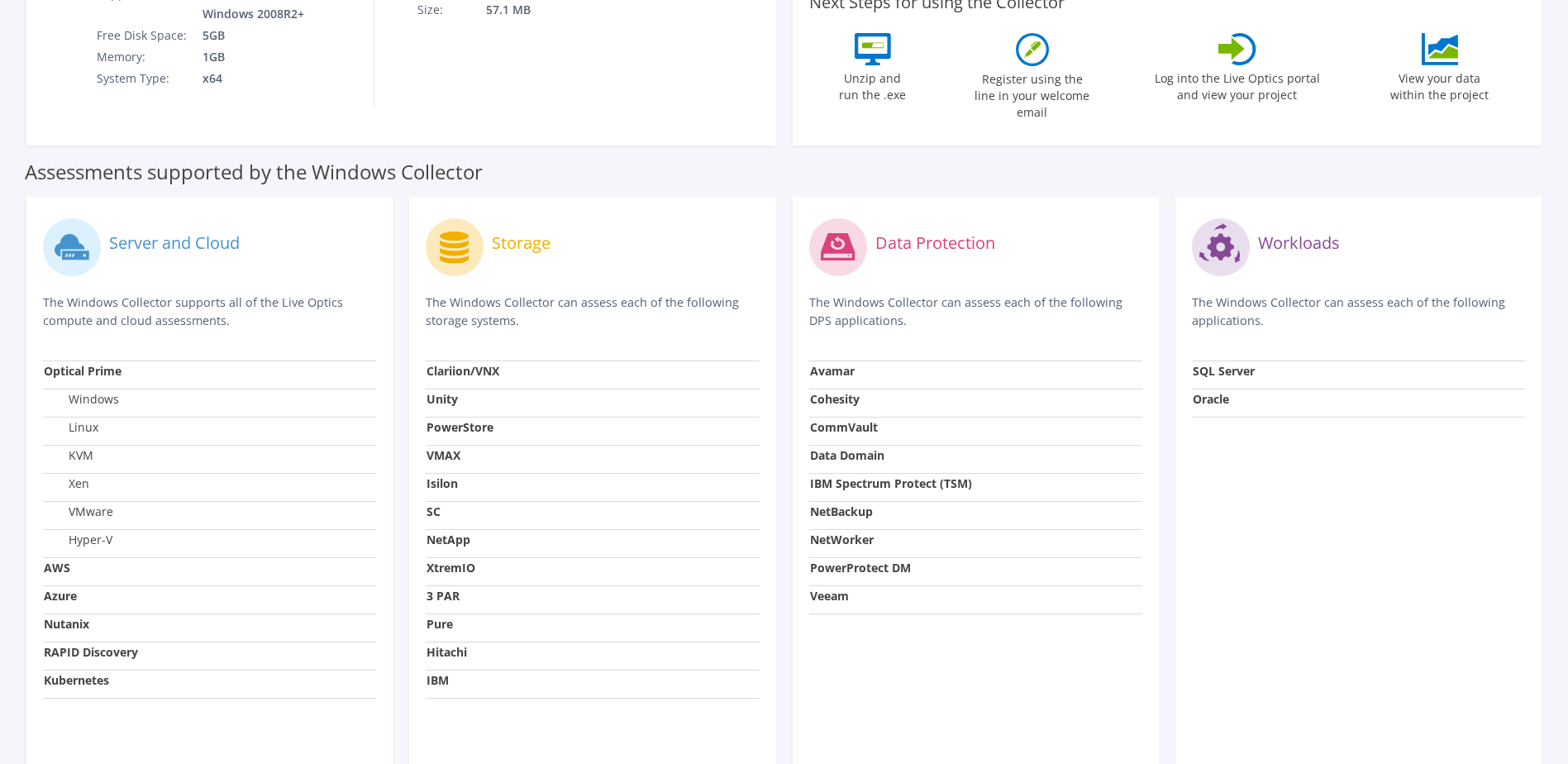
click at [100, 503] on label "VMware" at bounding box center [78, 511] width 70 height 17
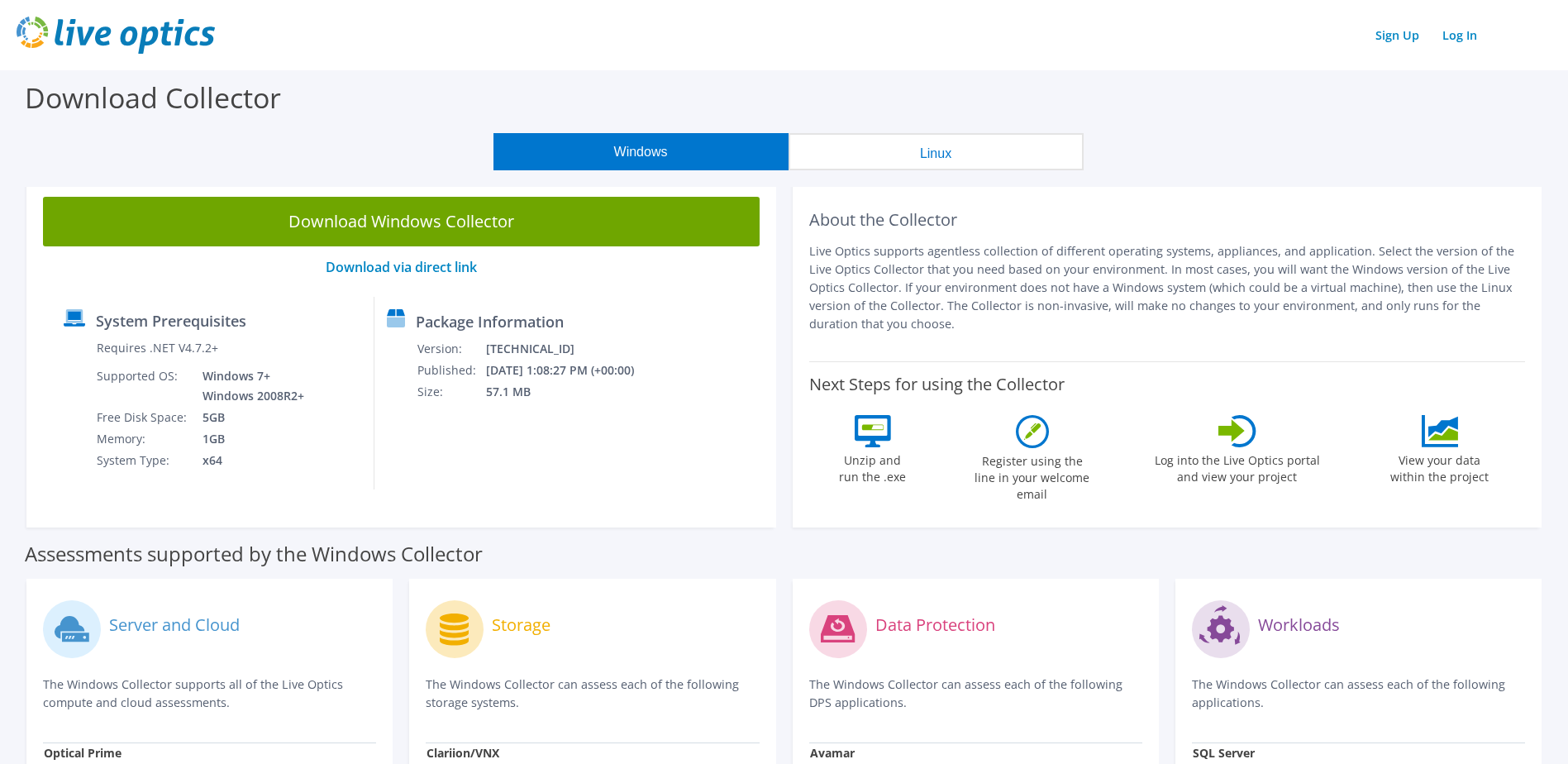
click at [867, 440] on icon at bounding box center [872, 430] width 36 height 32
drag, startPoint x: 872, startPoint y: 440, endPoint x: 1142, endPoint y: 414, distance: 271.2
click at [1142, 414] on div "Next Steps for using the Collector Unzip and run the .exe Register using the li…" at bounding box center [1167, 436] width 717 height 150
click at [1230, 439] on icon at bounding box center [1236, 430] width 38 height 32
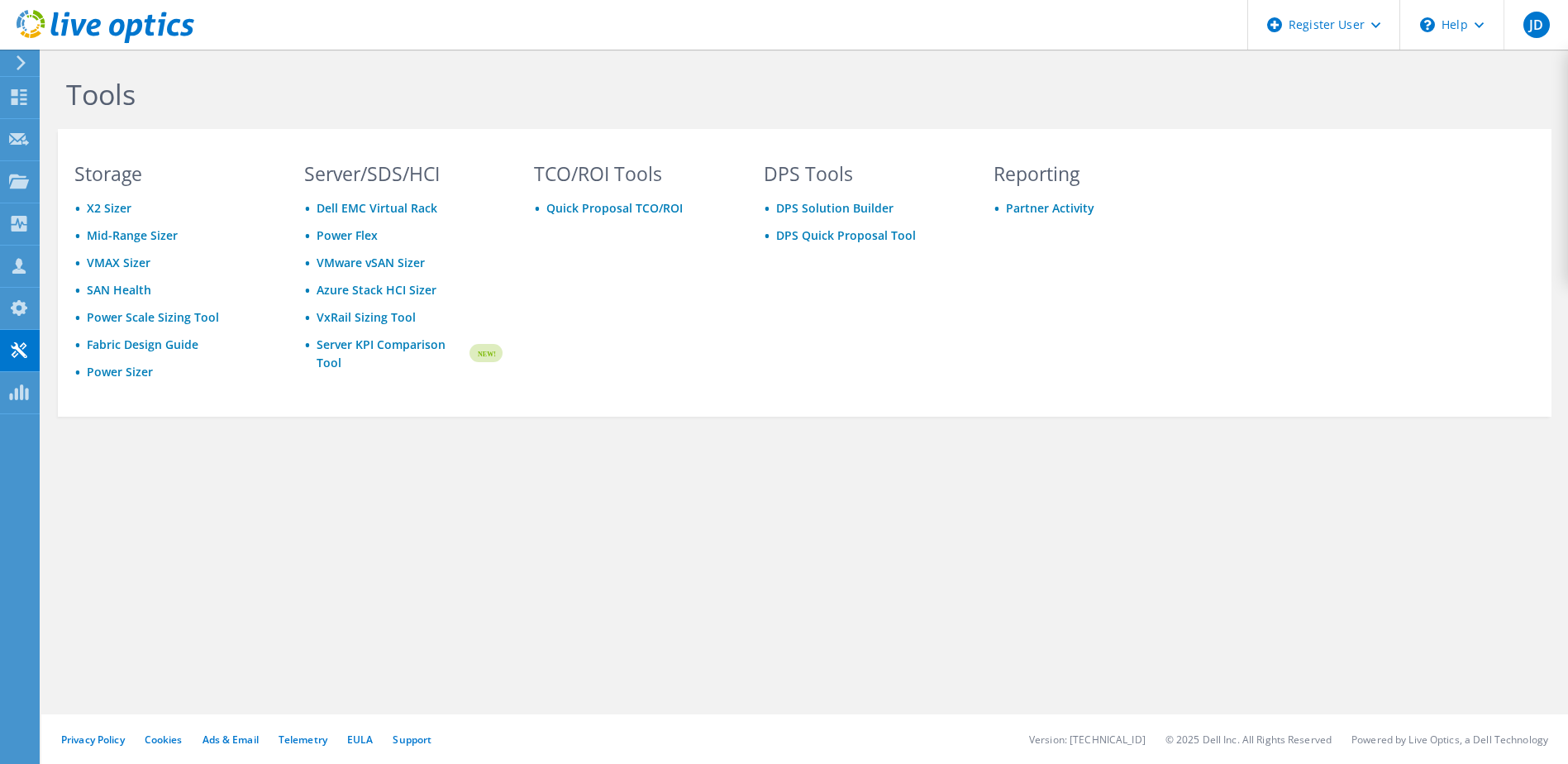
click at [696, 280] on div "TCO/ROI Tools Quick Proposal TCO/ROI" at bounding box center [633, 287] width 231 height 246
click at [1474, 26] on icon at bounding box center [1478, 26] width 9 height 6
click at [1497, 67] on link "Explore Helpful Articles" at bounding box center [1491, 70] width 184 height 40
